Goal: Information Seeking & Learning: Learn about a topic

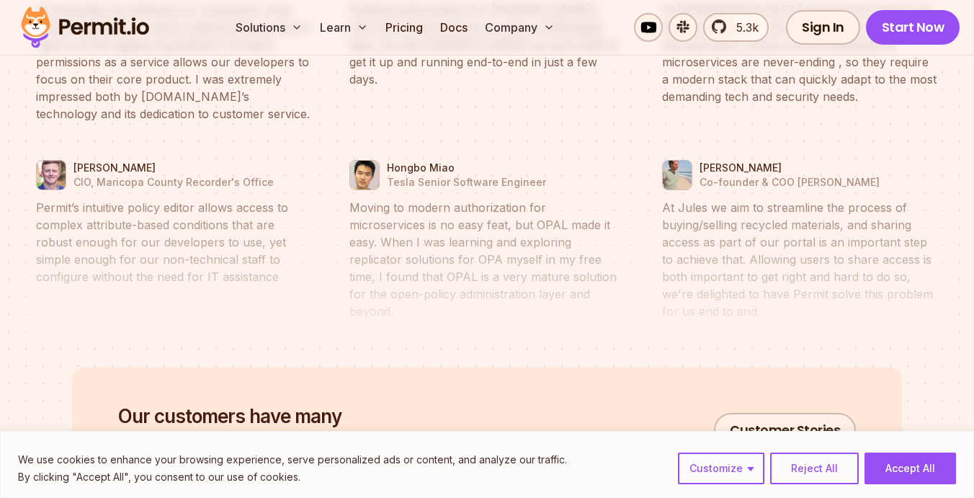
scroll to position [6839, 0]
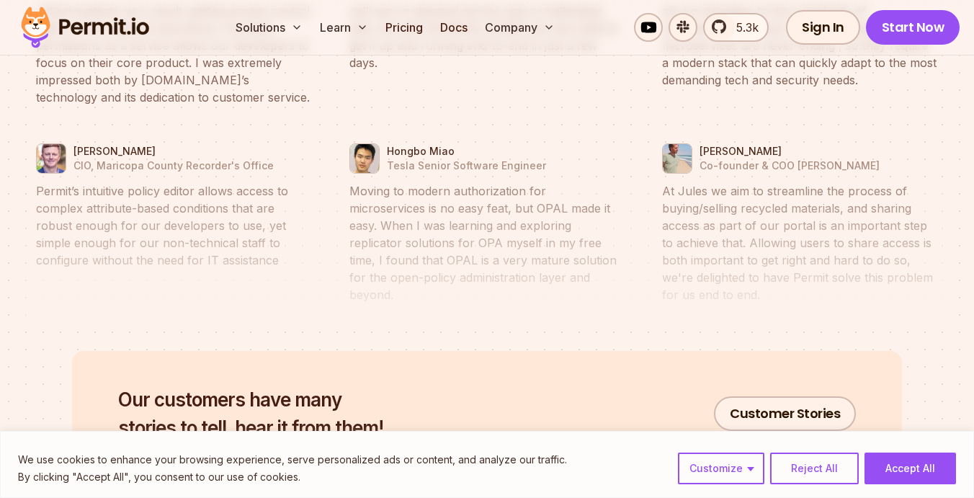
click at [445, 182] on blockquote "Moving to modern authorization for microservices is no easy feat, but OPAL made…" at bounding box center [487, 242] width 276 height 121
click at [517, 262] on blockquote "Moving to modern authorization for microservices is no easy feat, but OPAL made…" at bounding box center [487, 242] width 276 height 121
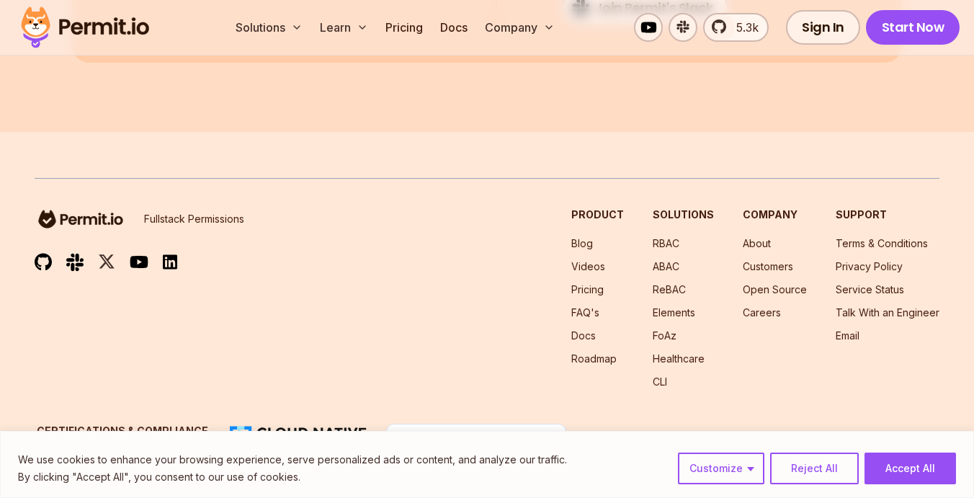
scroll to position [7817, 0]
click at [909, 465] on button "Accept All" at bounding box center [911, 469] width 92 height 32
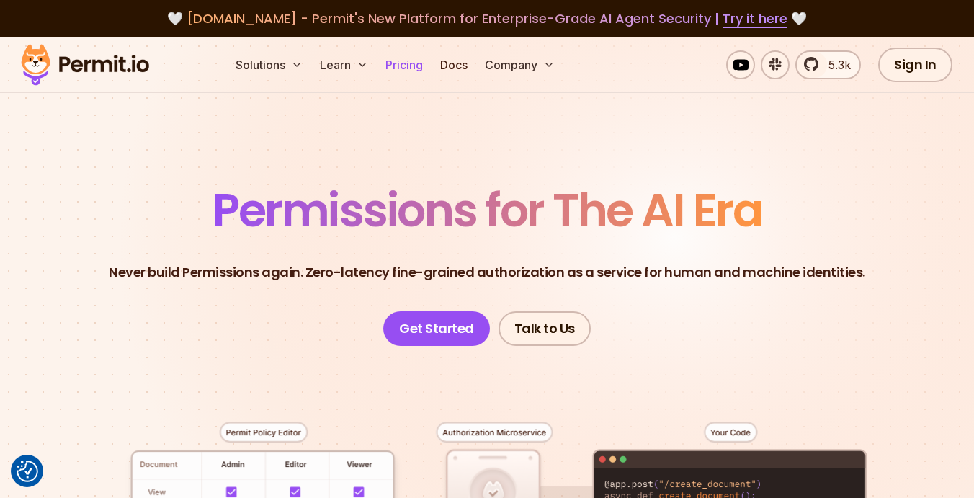
scroll to position [0, 0]
click at [403, 78] on link "Pricing" at bounding box center [404, 64] width 49 height 29
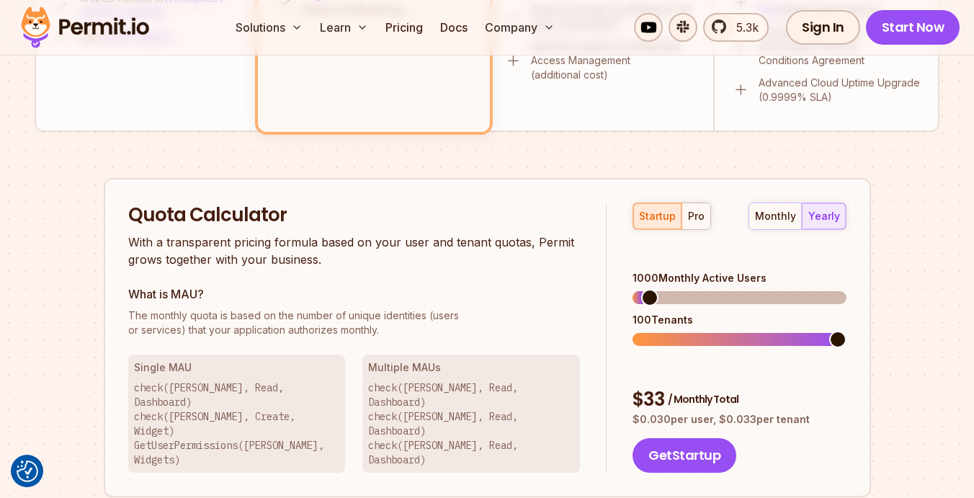
scroll to position [823, 0]
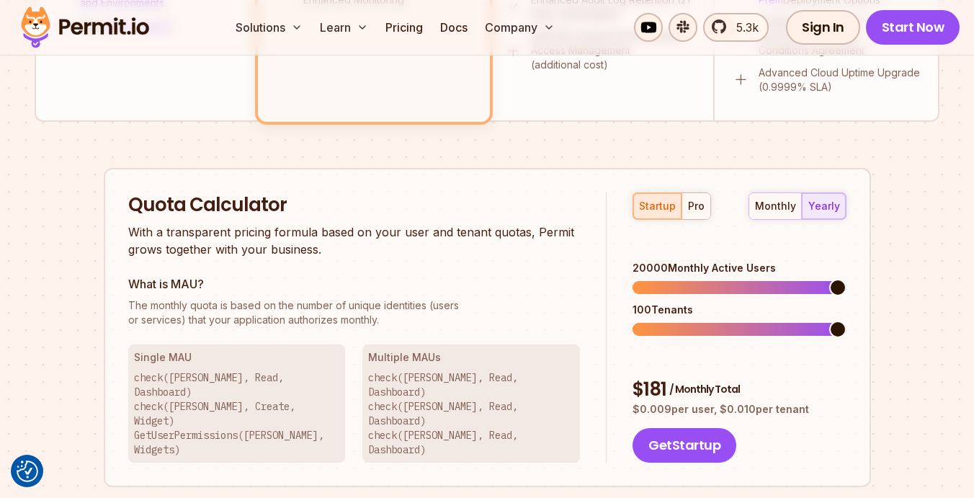
click at [877, 272] on div "Permit Pricing From Free to Predictable Scaling From a startup with 100 users t…" at bounding box center [487, 42] width 905 height 1378
click at [687, 194] on button "pro" at bounding box center [696, 206] width 29 height 26
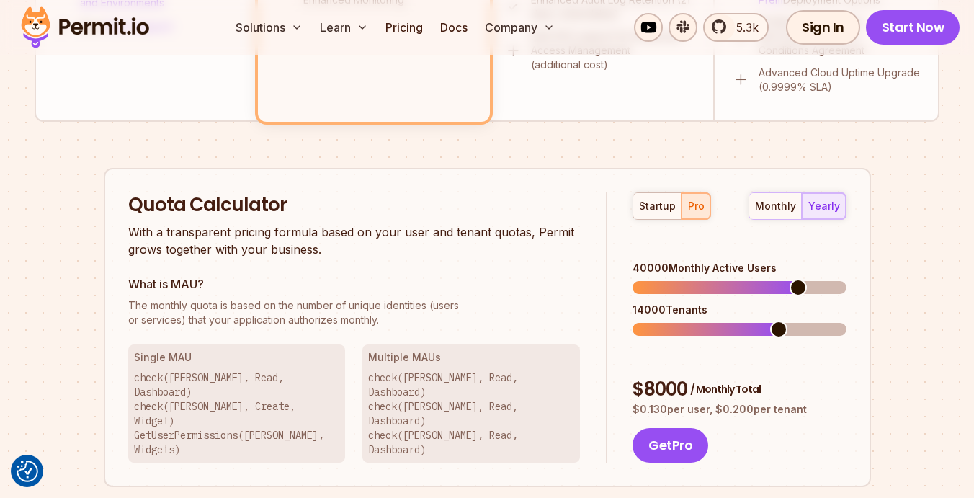
click at [803, 282] on div "40000 Monthly Active Users 14000 Tenants" at bounding box center [739, 298] width 213 height 75
click at [654, 321] on span at bounding box center [662, 329] width 17 height 17
click at [621, 329] on div "startup pro monthly yearly 40000 Monthly Active Users 35 Tenants $ 8000 / Month…" at bounding box center [726, 327] width 239 height 271
click at [576, 310] on div "Quota Calculator With a transparent pricing formula based on your user and tena…" at bounding box center [487, 328] width 767 height 320
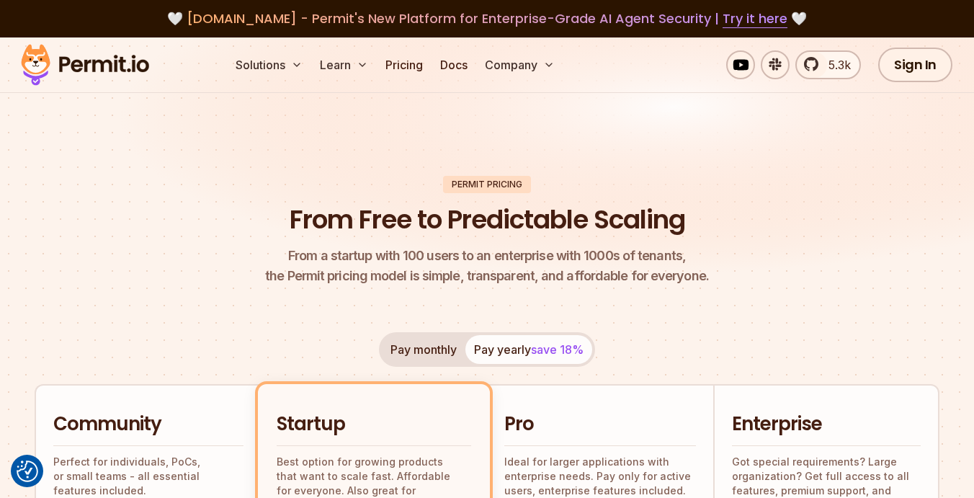
scroll to position [0, 0]
click at [741, 273] on header "Permit Pricing From Free to Predictable Scaling From a startup with 100 users t…" at bounding box center [487, 231] width 905 height 111
